Goal: Navigation & Orientation: Find specific page/section

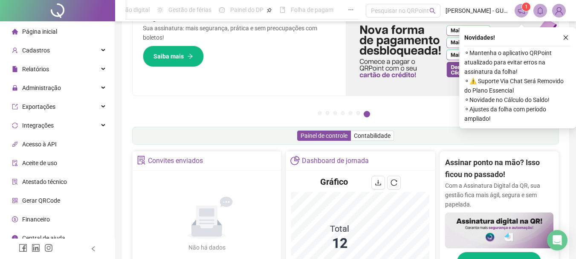
scroll to position [128, 0]
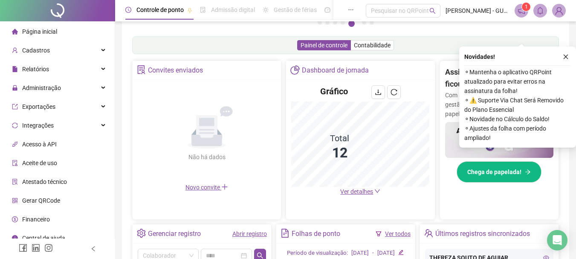
scroll to position [213, 0]
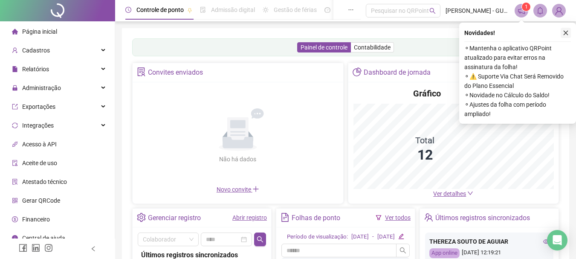
click at [564, 32] on icon "close" at bounding box center [566, 33] width 6 height 6
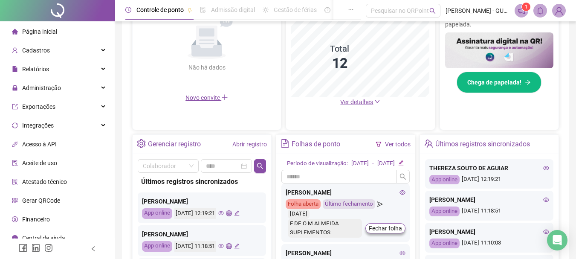
scroll to position [168, 0]
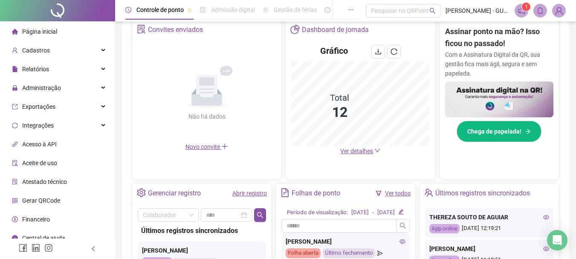
click at [361, 149] on span "Ver detalhes" at bounding box center [356, 151] width 33 height 7
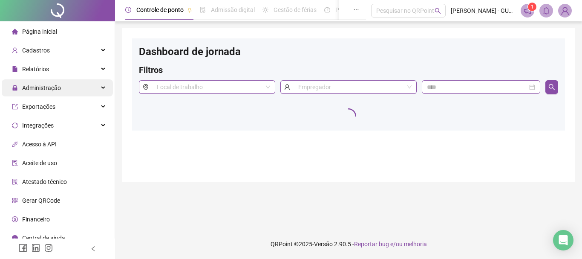
click at [55, 90] on span "Administração" at bounding box center [41, 87] width 39 height 7
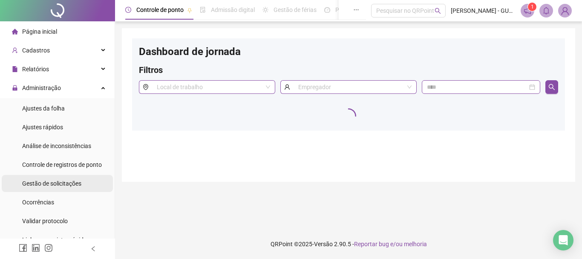
click at [51, 177] on div "Gestão de solicitações" at bounding box center [51, 183] width 59 height 17
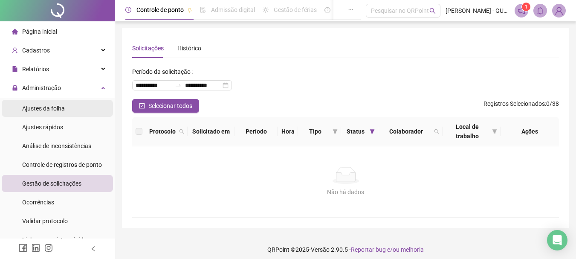
click at [49, 107] on span "Ajustes da folha" at bounding box center [43, 108] width 43 height 7
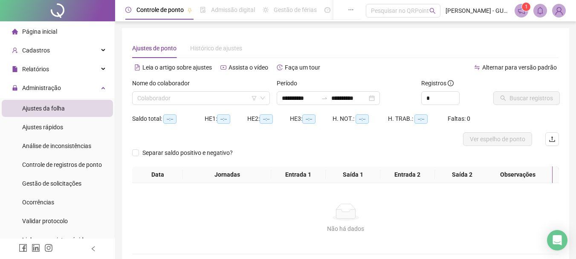
click at [36, 32] on span "Página inicial" at bounding box center [39, 31] width 35 height 7
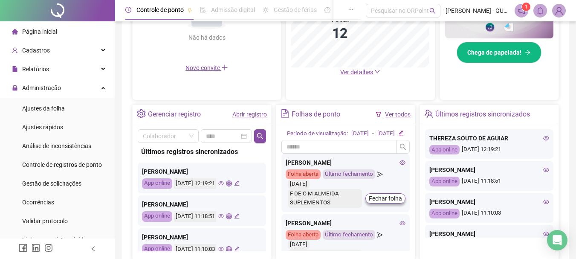
scroll to position [262, 0]
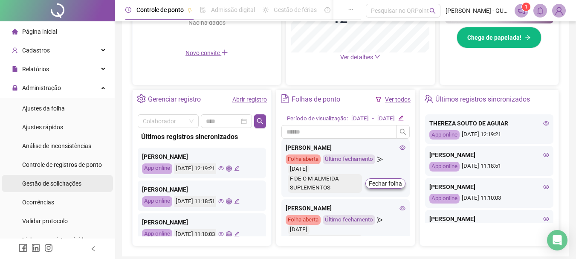
click at [58, 185] on span "Gestão de solicitações" at bounding box center [51, 183] width 59 height 7
